Goal: Task Accomplishment & Management: Use online tool/utility

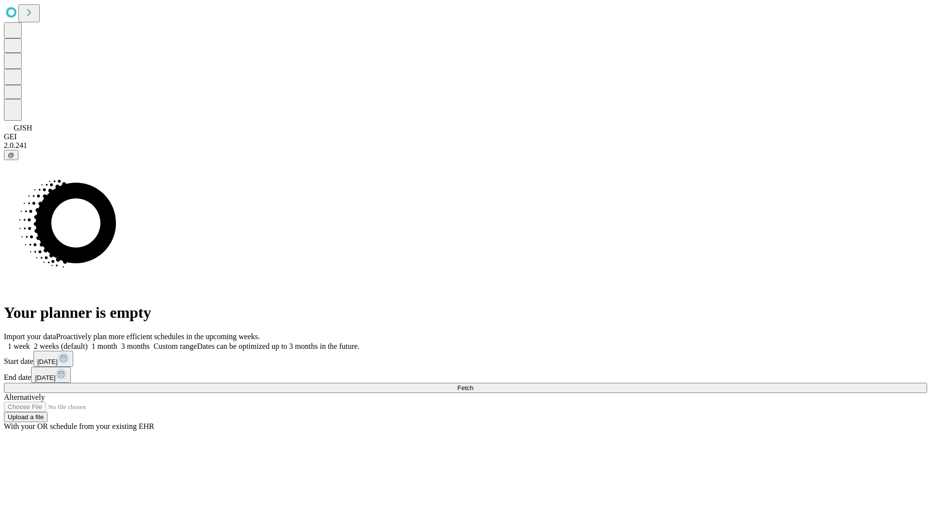
click at [473, 384] on span "Fetch" at bounding box center [465, 387] width 16 height 7
